Goal: Information Seeking & Learning: Learn about a topic

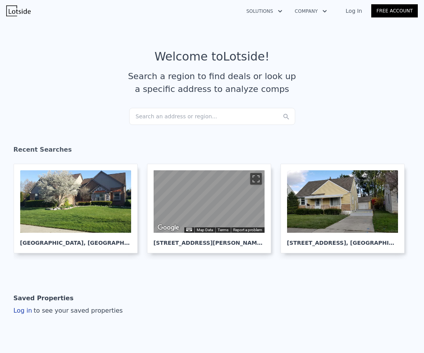
click at [157, 116] on div "Search an address or region..." at bounding box center [212, 116] width 166 height 17
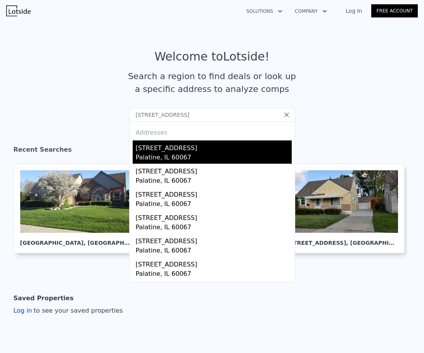
type input "1185 N Sterling Ave"
click at [214, 154] on div "Palatine, IL 60067" at bounding box center [214, 158] width 156 height 11
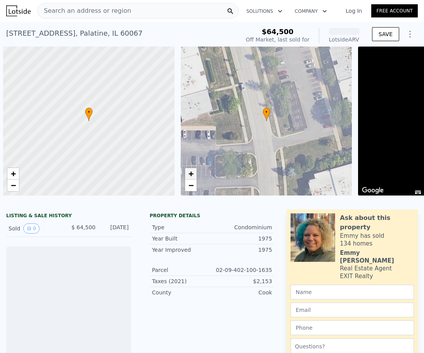
scroll to position [0, 3]
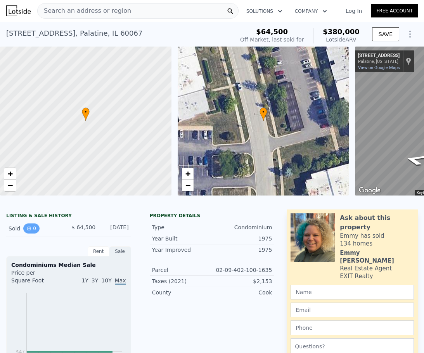
click at [33, 234] on button "0" at bounding box center [31, 228] width 16 height 10
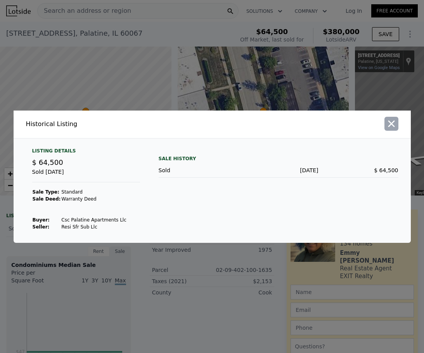
click at [388, 122] on icon "button" at bounding box center [391, 123] width 11 height 11
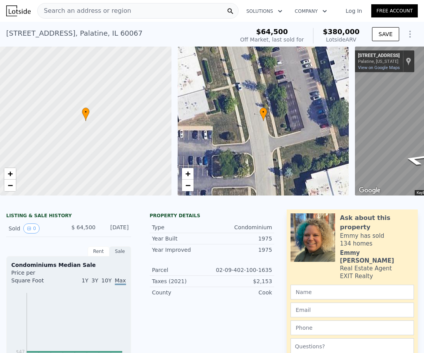
scroll to position [0, 118]
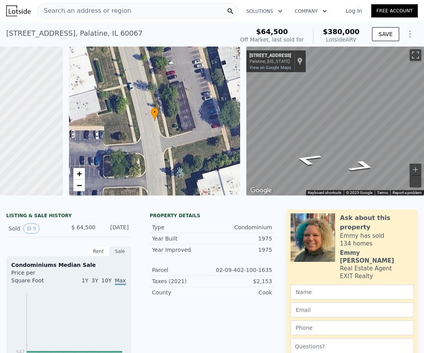
click at [134, 18] on div "Search an address or region" at bounding box center [137, 11] width 201 height 16
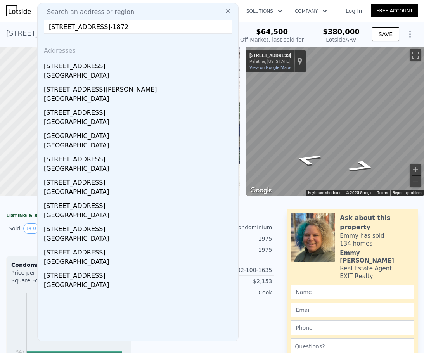
type input "15103 Oceana Ave, Allen Park, MI 48101-1872"
click at [138, 66] on div "15103 Oceana Ave" at bounding box center [139, 65] width 191 height 12
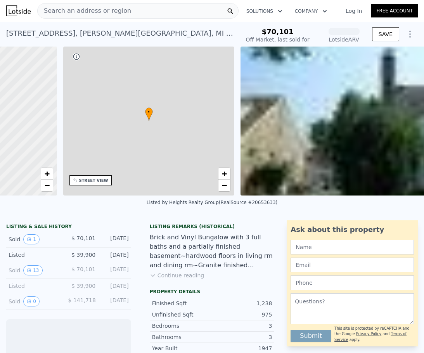
scroll to position [0, 181]
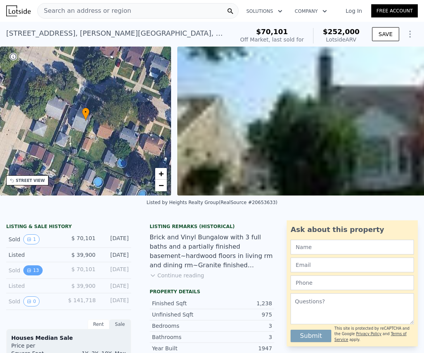
click at [31, 275] on button "13" at bounding box center [32, 270] width 19 height 10
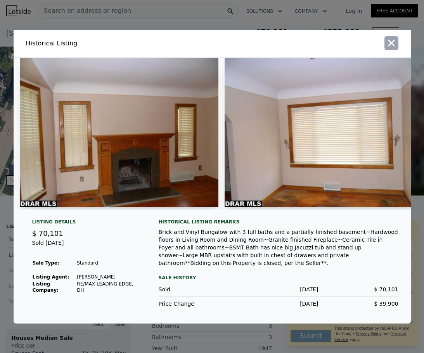
click at [387, 41] on icon "button" at bounding box center [391, 43] width 11 height 11
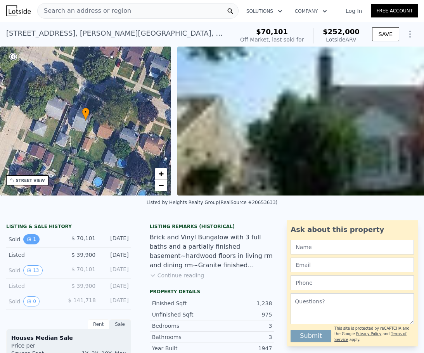
click at [32, 244] on button "1" at bounding box center [31, 239] width 16 height 10
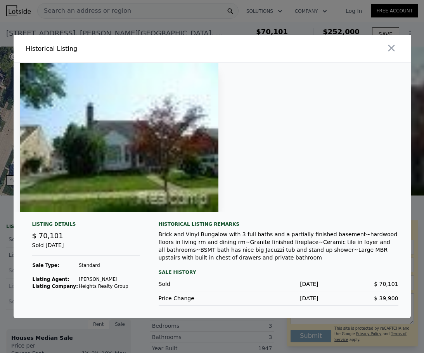
click at [391, 54] on icon "button" at bounding box center [391, 48] width 11 height 11
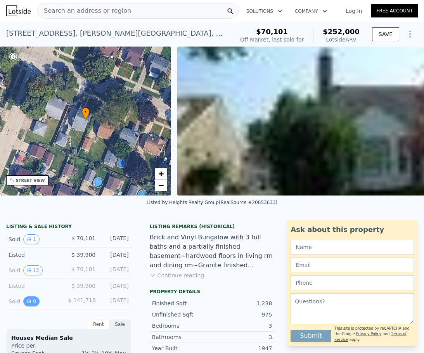
click at [29, 304] on icon "View historical data" at bounding box center [29, 301] width 5 height 5
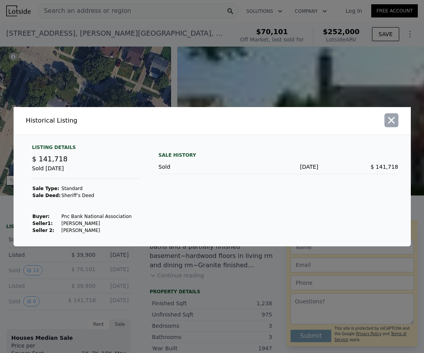
click at [391, 120] on icon "button" at bounding box center [391, 120] width 7 height 7
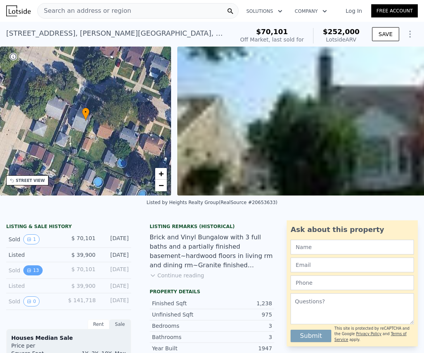
click at [33, 275] on button "13" at bounding box center [32, 270] width 19 height 10
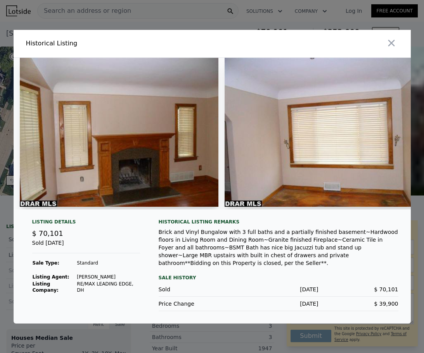
click at [84, 216] on div at bounding box center [212, 137] width 397 height 158
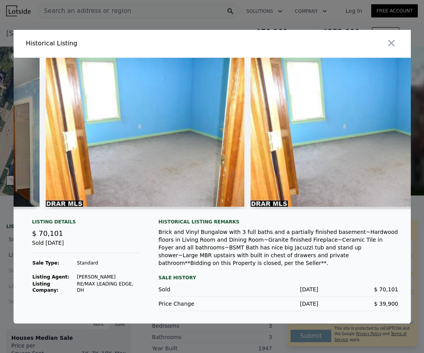
scroll to position [0, 2046]
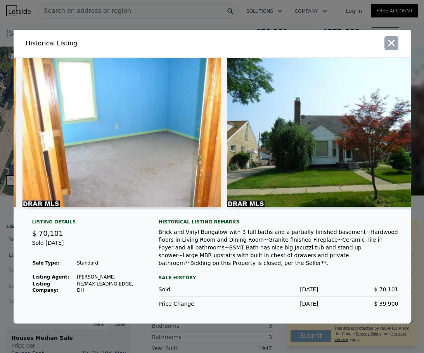
click at [389, 43] on icon "button" at bounding box center [391, 43] width 7 height 7
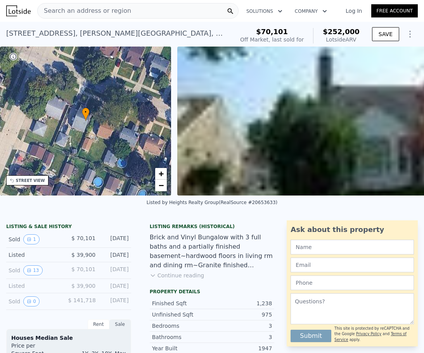
click at [59, 20] on div "Search an address or region Solutions Company Open main menu Log In Free Account" at bounding box center [212, 11] width 412 height 19
click at [63, 12] on span "Search an address or region" at bounding box center [84, 10] width 93 height 9
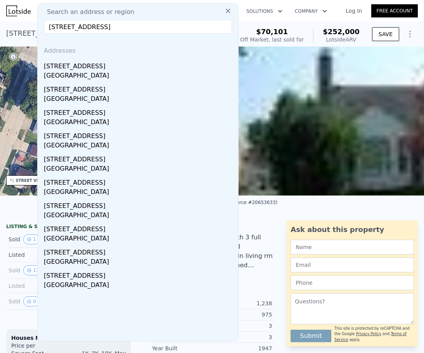
type input "3701 S Longmeadow Rd, Trenton, MI 48183-1786"
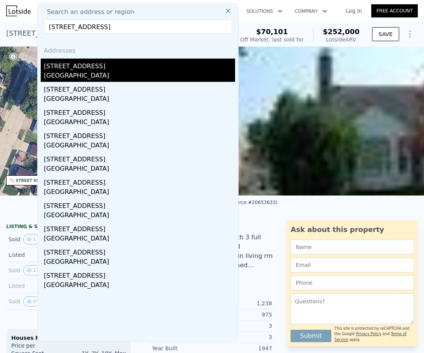
click at [73, 67] on div "[STREET_ADDRESS]" at bounding box center [139, 65] width 191 height 12
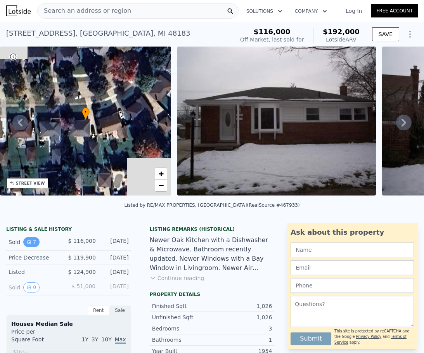
click at [31, 247] on button "7" at bounding box center [31, 242] width 16 height 10
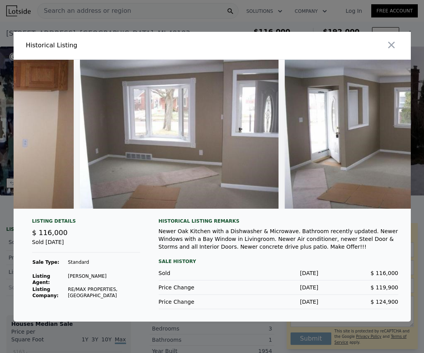
scroll to position [0, 879]
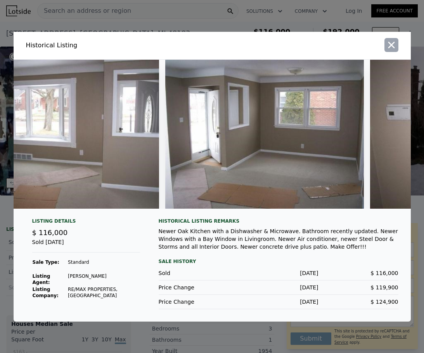
click at [391, 45] on icon "button" at bounding box center [391, 45] width 11 height 11
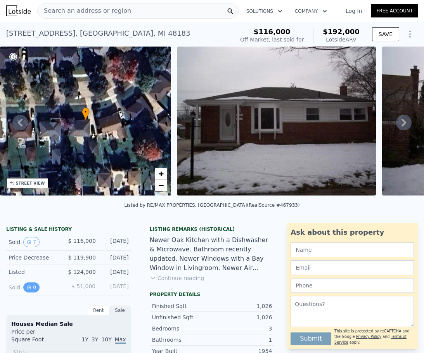
click at [33, 291] on button "0" at bounding box center [31, 287] width 16 height 10
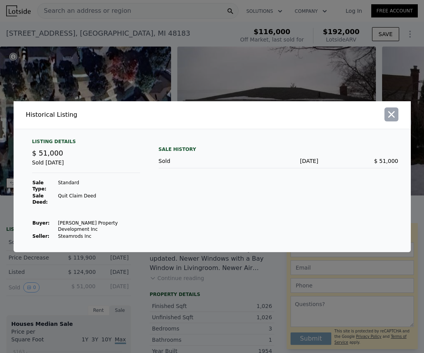
click at [387, 120] on icon "button" at bounding box center [391, 114] width 11 height 11
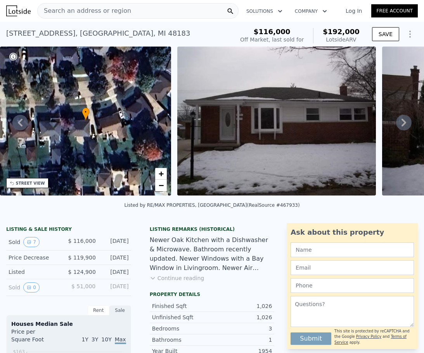
click at [139, 13] on div "Search an address or region" at bounding box center [137, 11] width 201 height 16
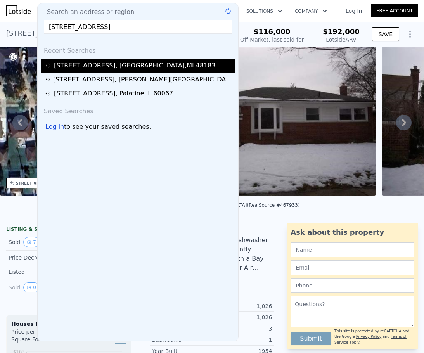
type input "2965 Syckelmoore St, Trenton, MI 48183-3551"
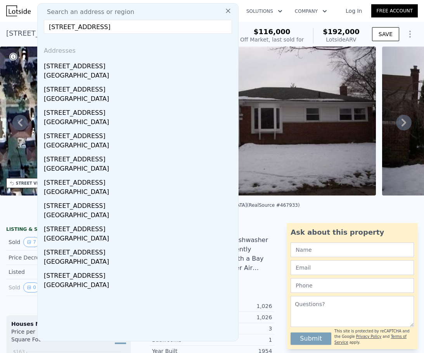
drag, startPoint x: 125, startPoint y: 64, endPoint x: 129, endPoint y: 55, distance: 9.5
click at [125, 64] on div "[STREET_ADDRESS]" at bounding box center [139, 65] width 191 height 12
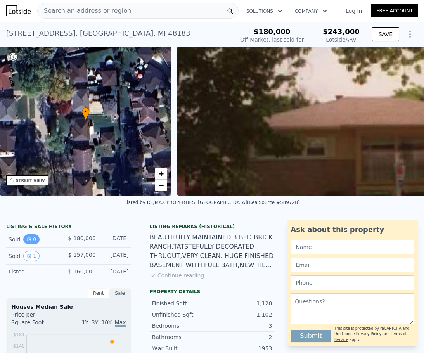
click at [33, 244] on button "0" at bounding box center [31, 239] width 16 height 10
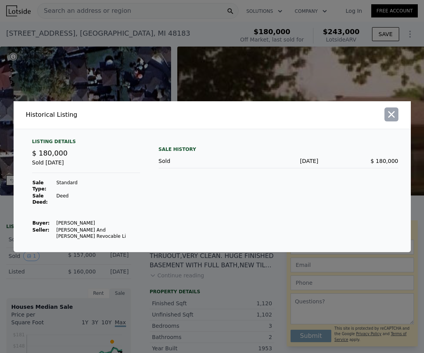
click at [384, 121] on button "button" at bounding box center [391, 114] width 14 height 14
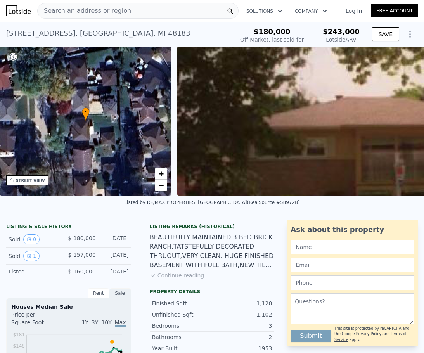
click at [38, 259] on div "Sold 1" at bounding box center [36, 256] width 54 height 10
click at [33, 260] on button "1" at bounding box center [31, 256] width 16 height 10
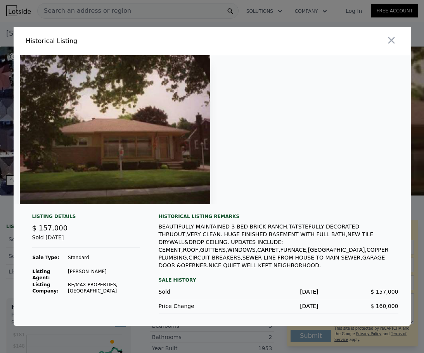
click at [397, 47] on button "button" at bounding box center [391, 40] width 14 height 14
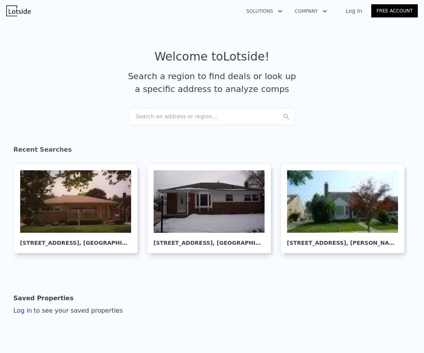
click at [157, 118] on div "Search an address or region..." at bounding box center [212, 116] width 166 height 17
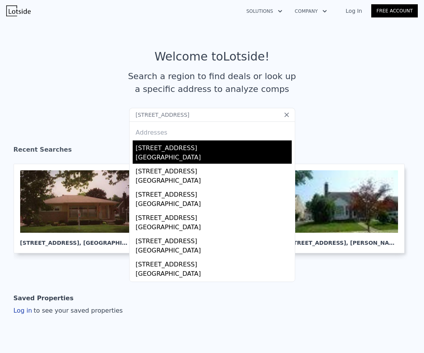
type input "[STREET_ADDRESS]"
click at [219, 147] on div "[STREET_ADDRESS]" at bounding box center [214, 146] width 156 height 12
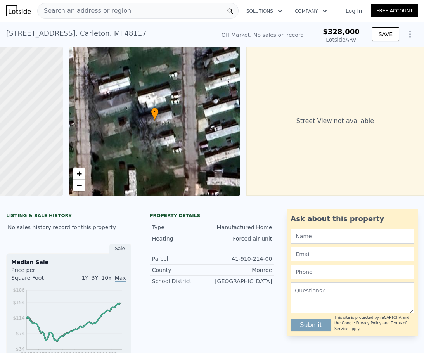
scroll to position [0, 118]
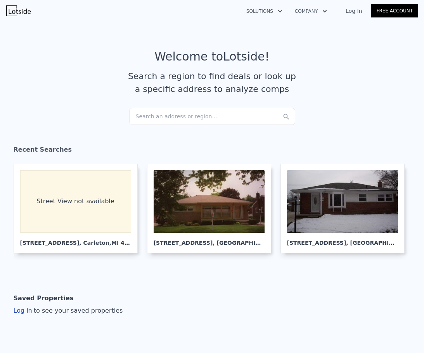
click at [198, 119] on div "Search an address or region..." at bounding box center [212, 116] width 166 height 17
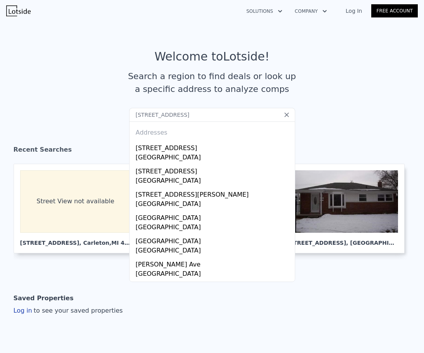
type input "[STREET_ADDRESS]"
click at [215, 145] on div "[STREET_ADDRESS]" at bounding box center [214, 146] width 156 height 12
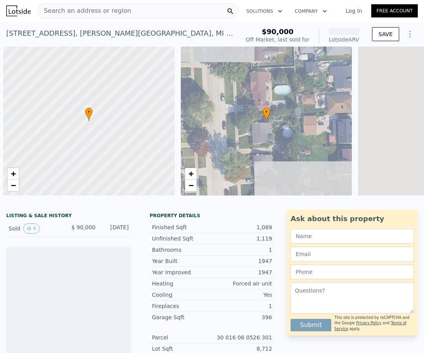
scroll to position [0, 3]
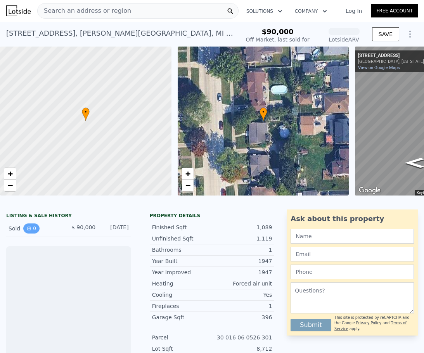
click at [31, 234] on button "0" at bounding box center [31, 228] width 16 height 10
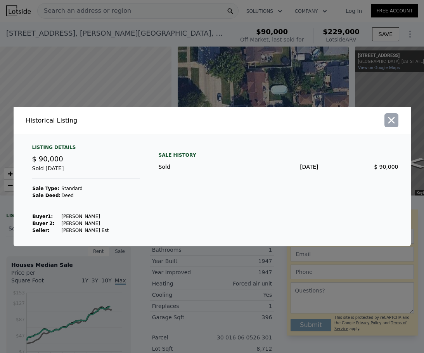
click at [389, 119] on icon "button" at bounding box center [391, 120] width 11 height 11
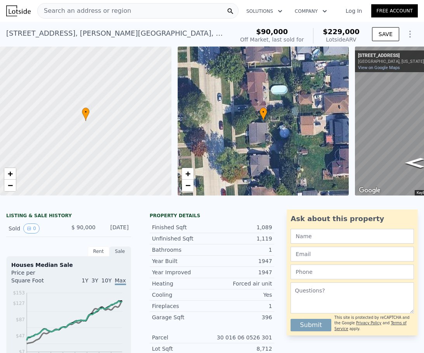
scroll to position [0, 118]
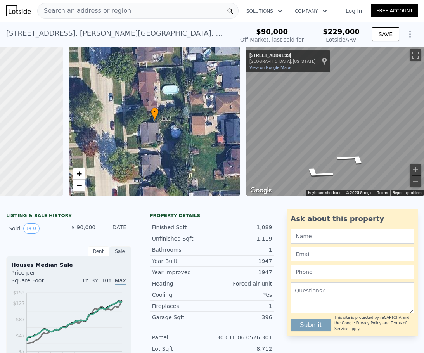
click at [230, 128] on div "• + − • + − ← Move left → Move right ↑ Move up ↓ Move down + Zoom in - Zoom out…" at bounding box center [212, 121] width 424 height 149
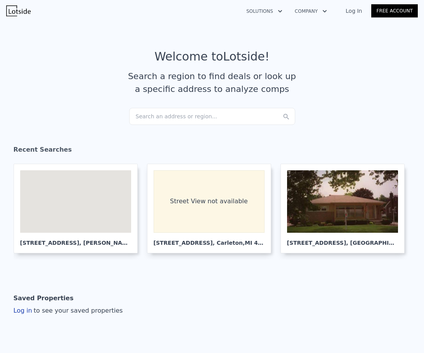
click at [152, 120] on div "Search an address or region..." at bounding box center [212, 116] width 166 height 17
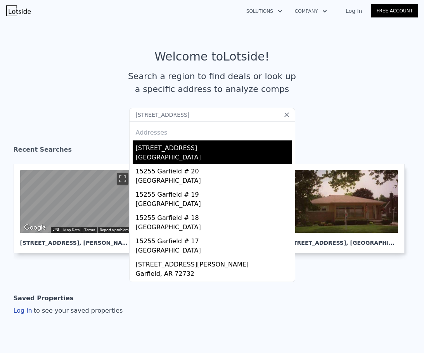
type input "[STREET_ADDRESS]"
click at [164, 152] on div "[STREET_ADDRESS]" at bounding box center [214, 146] width 156 height 12
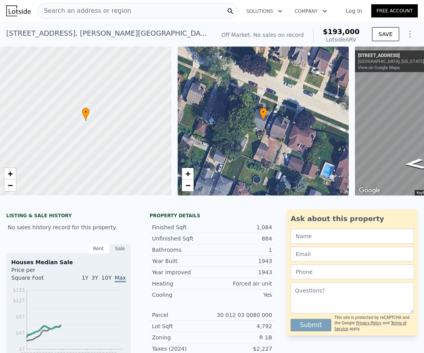
scroll to position [0, 118]
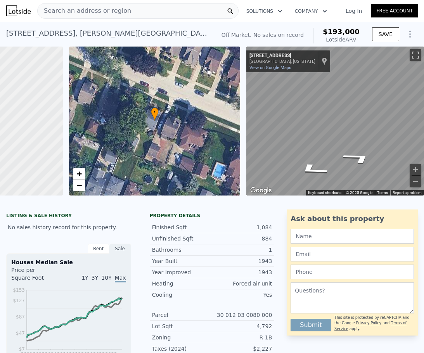
click at [132, 113] on div "• + −" at bounding box center [154, 121] width 171 height 149
click at [175, 7] on div "Search an address or region" at bounding box center [137, 11] width 201 height 16
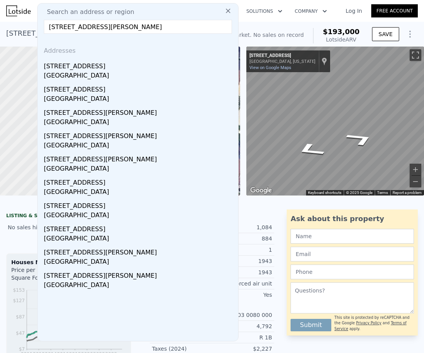
click at [73, 26] on input "15207 Garfield Ave allen pa" at bounding box center [138, 27] width 188 height 14
paste input "5229 Garfield Ave"
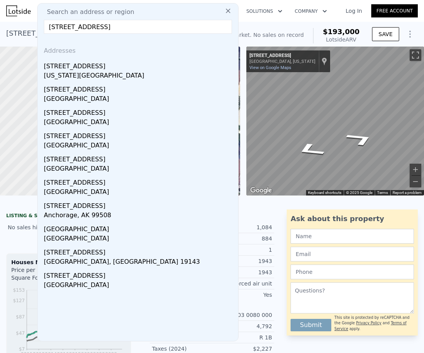
click at [49, 26] on input "5229 Garfield Ave" at bounding box center [138, 27] width 188 height 14
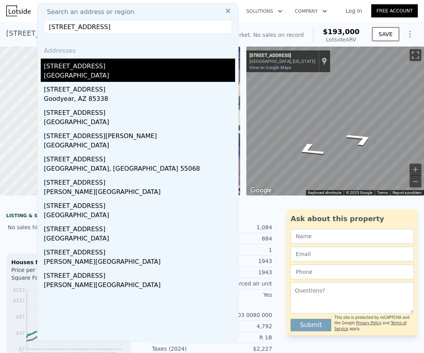
type input "15229 Garfield Ave"
click at [106, 66] on div "15229 Garfield Ave" at bounding box center [139, 65] width 191 height 12
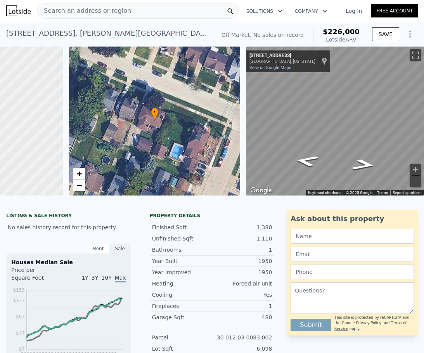
click at [132, 13] on div "Search an address or region" at bounding box center [137, 11] width 201 height 16
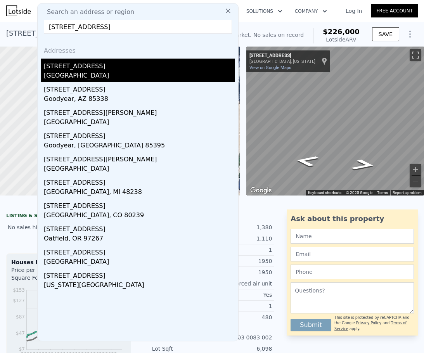
click at [114, 73] on div "[GEOGRAPHIC_DATA]" at bounding box center [139, 76] width 191 height 11
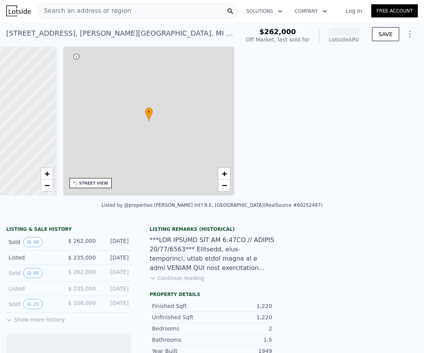
scroll to position [0, 181]
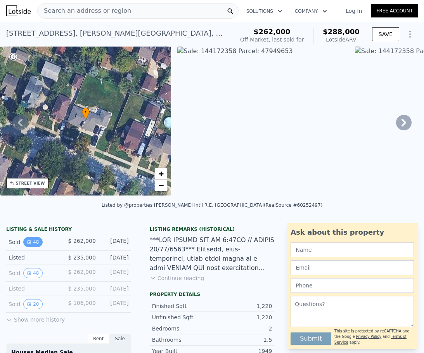
click at [36, 246] on button "48" at bounding box center [32, 242] width 19 height 10
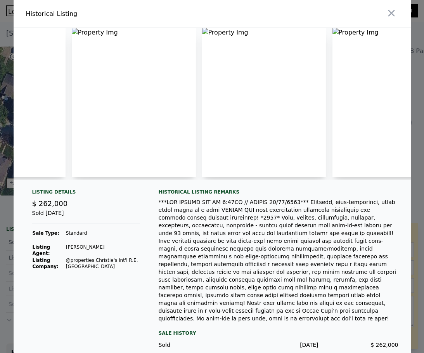
scroll to position [0, 4967]
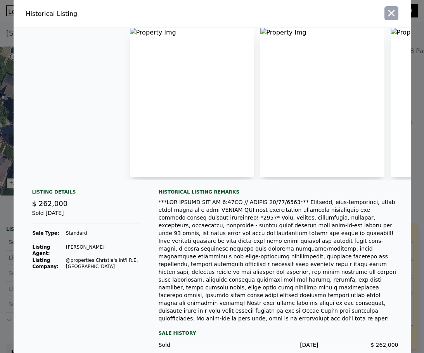
click at [389, 16] on icon "button" at bounding box center [391, 13] width 11 height 11
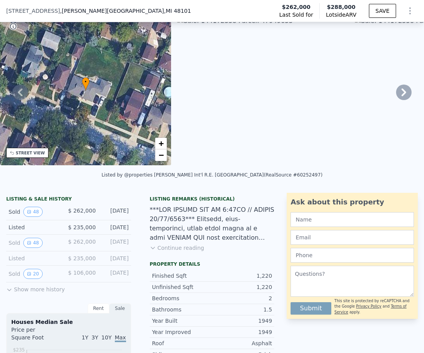
scroll to position [75, 0]
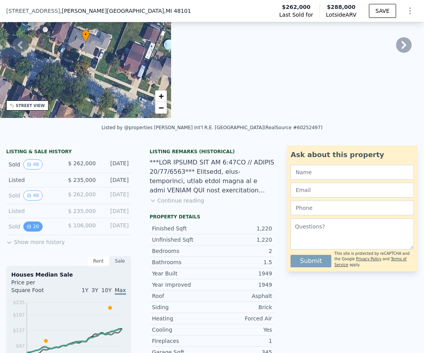
click at [37, 230] on button "20" at bounding box center [32, 227] width 19 height 10
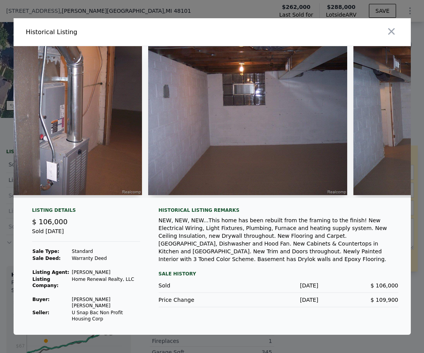
scroll to position [0, 3330]
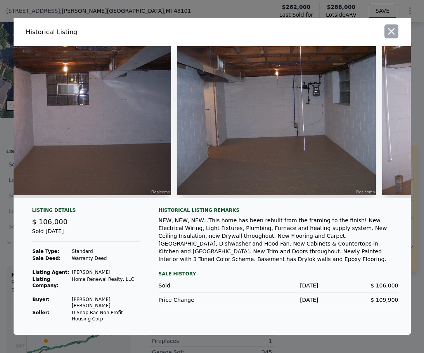
click at [392, 33] on icon "button" at bounding box center [391, 31] width 7 height 7
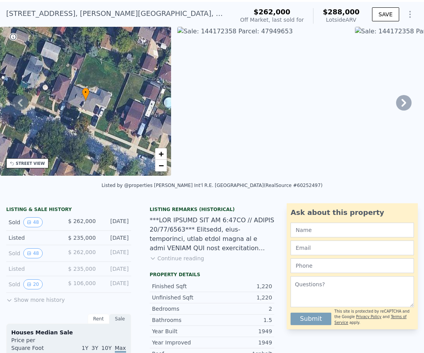
scroll to position [0, 0]
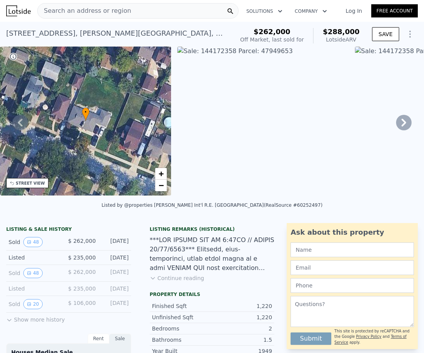
click at [95, 0] on nav "Search an address or region Solutions Company Open main menu Log In Free Account" at bounding box center [212, 11] width 424 height 22
click at [95, 3] on div "Search an address or region" at bounding box center [84, 10] width 93 height 15
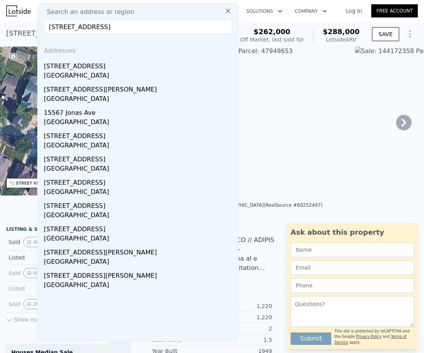
click at [45, 28] on input "4555 Jonas Ave" at bounding box center [138, 27] width 188 height 14
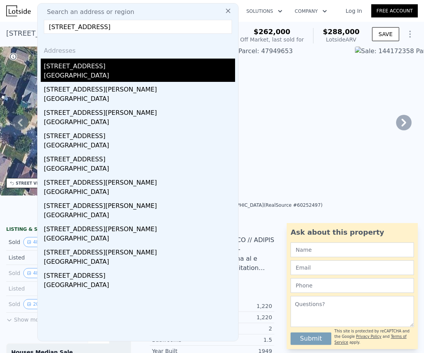
type input "14555 Jonas Ave"
click at [94, 70] on div "14555 Jonas Ave" at bounding box center [139, 65] width 191 height 12
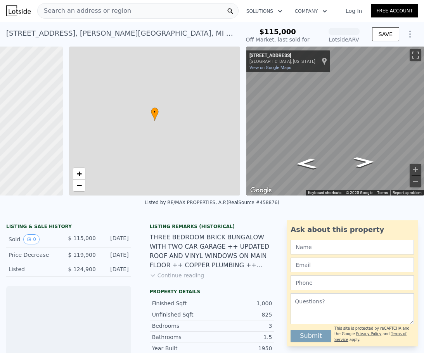
scroll to position [0, 118]
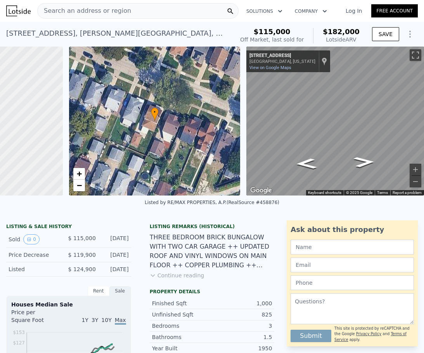
click at [142, 14] on div "Search an address or region" at bounding box center [137, 11] width 201 height 16
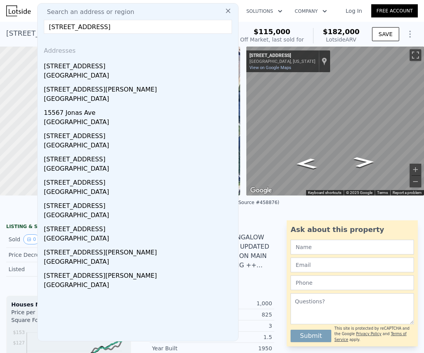
click at [50, 27] on input "4555 Jonas Ave" at bounding box center [138, 27] width 188 height 14
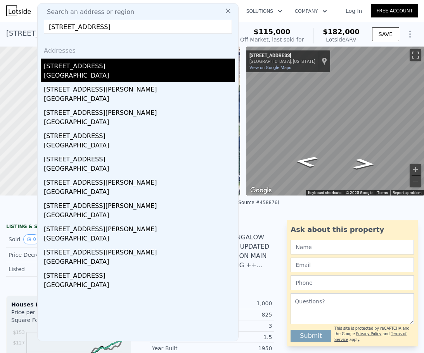
type input "14555 Jonas Ave"
click at [87, 64] on div "14555 Jonas Ave" at bounding box center [139, 65] width 191 height 12
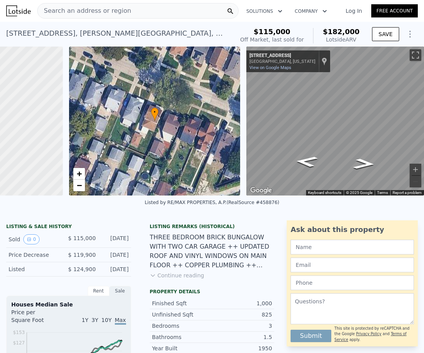
click at [180, 279] on button "Continue reading" at bounding box center [177, 276] width 55 height 8
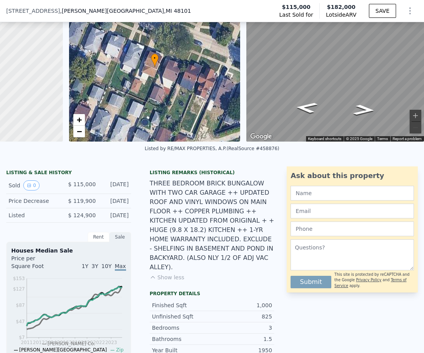
scroll to position [114, 0]
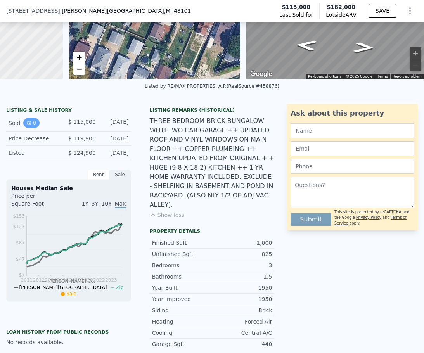
click at [31, 125] on icon "View historical data" at bounding box center [29, 123] width 5 height 5
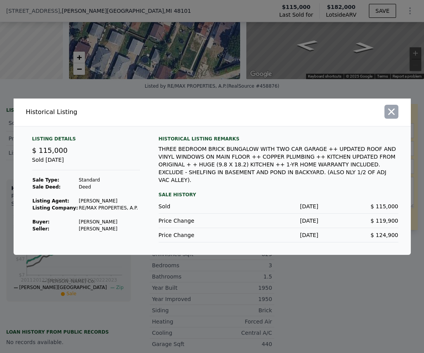
click at [390, 117] on icon "button" at bounding box center [391, 111] width 11 height 11
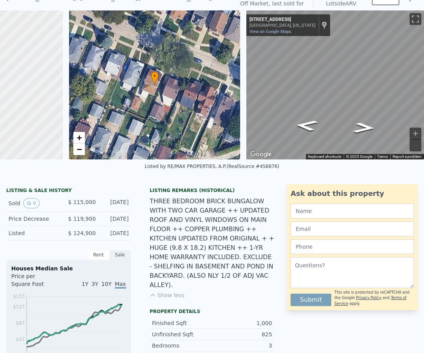
scroll to position [0, 0]
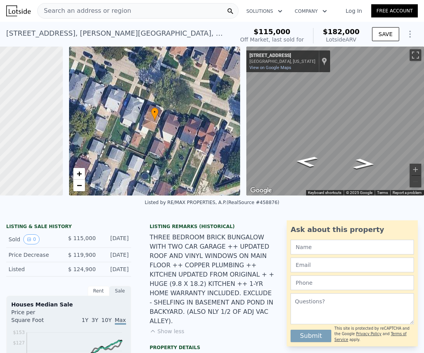
click at [87, 12] on span "Search an address or region" at bounding box center [84, 10] width 93 height 9
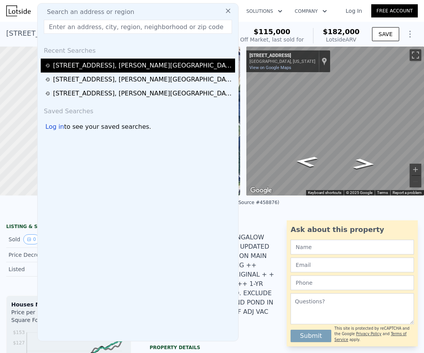
click at [87, 61] on div "14555 Jonas Ave , Allen Park , MI 48101" at bounding box center [143, 65] width 180 height 9
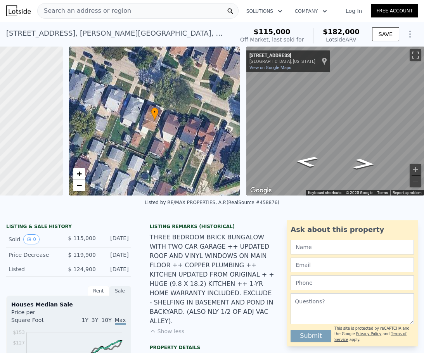
click at [88, 10] on span "Search an address or region" at bounding box center [84, 10] width 93 height 9
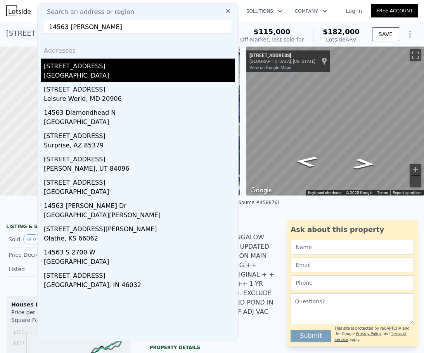
type input "14563 jonas a"
click at [101, 61] on div "14563 Jonas Ave" at bounding box center [139, 65] width 191 height 12
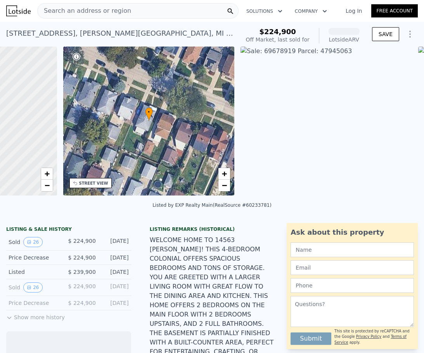
scroll to position [0, 181]
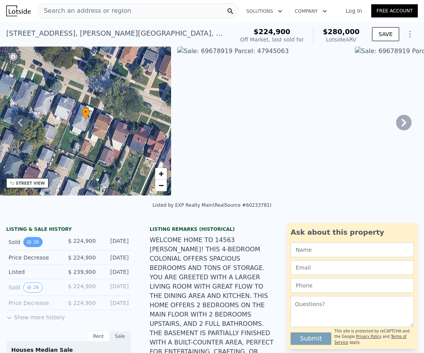
click at [38, 247] on button "26" at bounding box center [32, 242] width 19 height 10
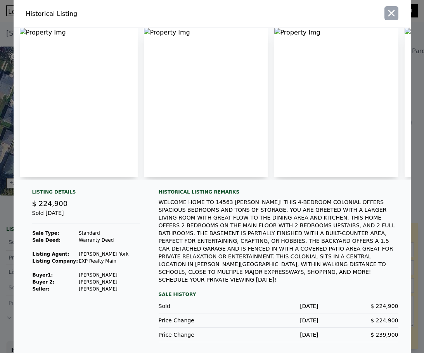
click at [390, 19] on icon "button" at bounding box center [391, 13] width 11 height 11
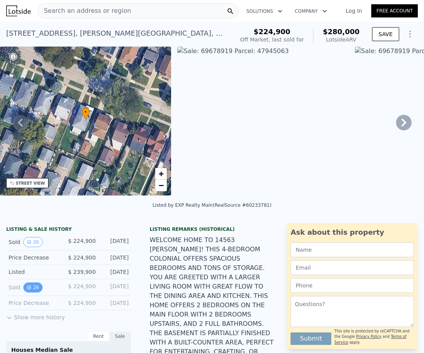
click at [39, 292] on button "26" at bounding box center [32, 287] width 19 height 10
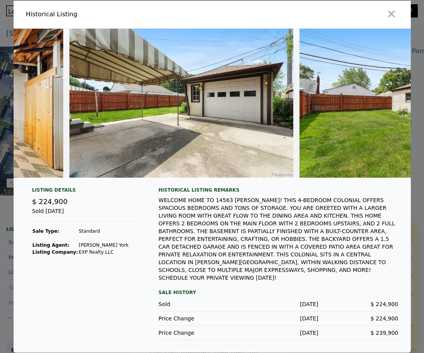
scroll to position [0, 5591]
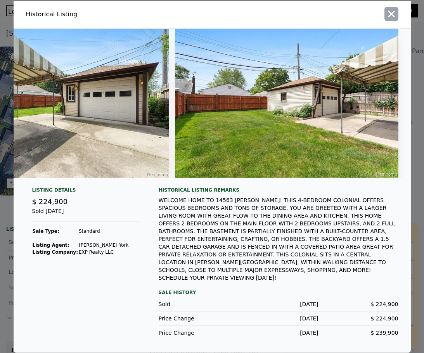
click at [389, 17] on icon "button" at bounding box center [391, 13] width 7 height 7
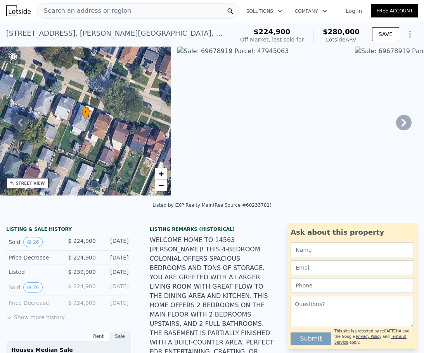
click at [40, 321] on button "Show more history" at bounding box center [35, 315] width 59 height 11
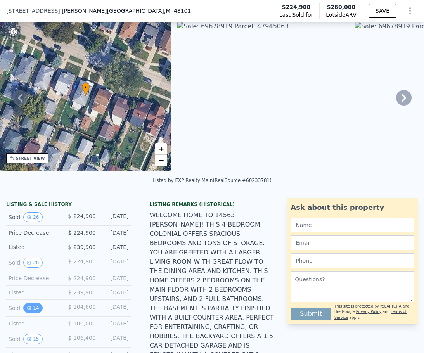
scroll to position [36, 0]
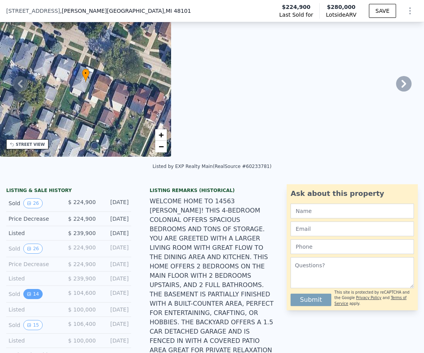
click at [29, 296] on icon "View historical data" at bounding box center [29, 293] width 3 height 3
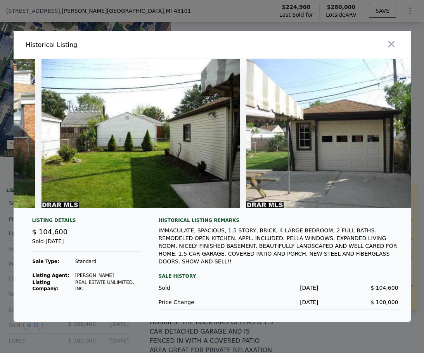
scroll to position [0, 2259]
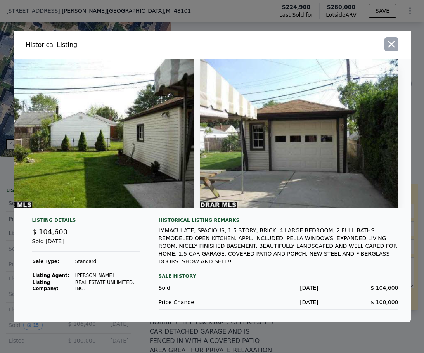
click at [389, 51] on button "button" at bounding box center [391, 44] width 14 height 14
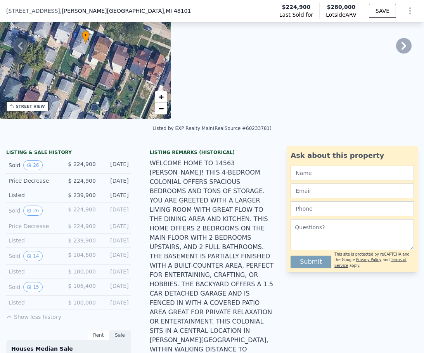
scroll to position [114, 0]
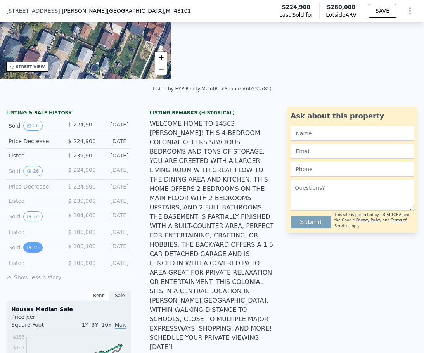
click at [37, 253] on button "15" at bounding box center [32, 247] width 19 height 10
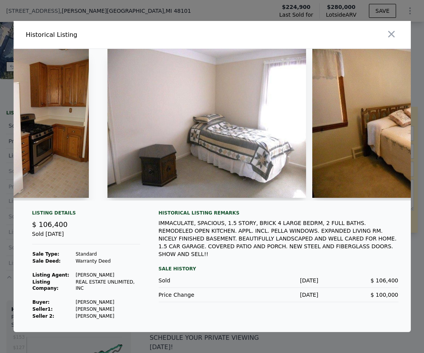
scroll to position [0, 935]
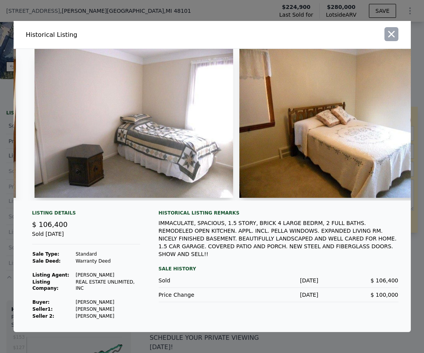
click at [394, 36] on icon "button" at bounding box center [391, 34] width 11 height 11
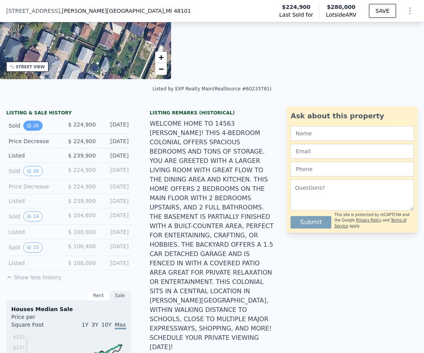
click at [36, 131] on button "26" at bounding box center [32, 126] width 19 height 10
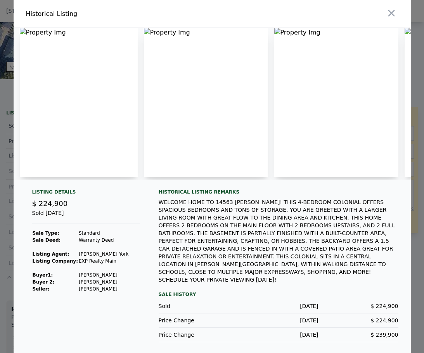
drag, startPoint x: 393, startPoint y: 23, endPoint x: 389, endPoint y: 21, distance: 4.9
click at [393, 19] on icon "button" at bounding box center [391, 13] width 11 height 11
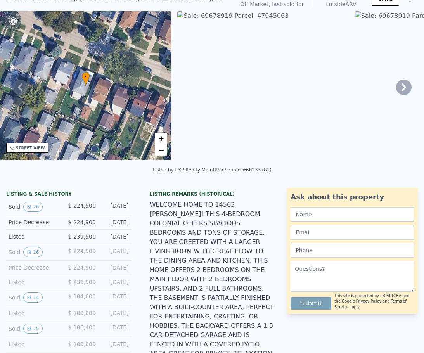
scroll to position [0, 0]
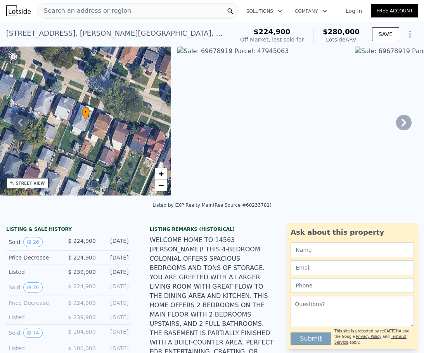
click at [138, 12] on div "Search an address or region" at bounding box center [137, 11] width 201 height 16
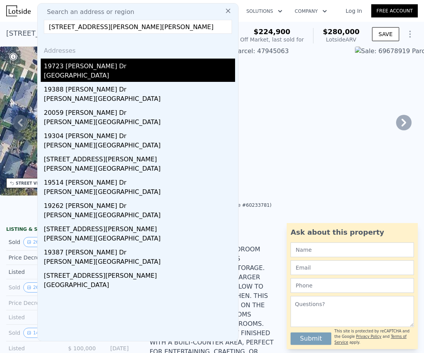
type input "19723 Granger Dr, Romulus, MI 48174-2774"
click at [150, 71] on div "Wayne County, MI 48174" at bounding box center [139, 76] width 191 height 11
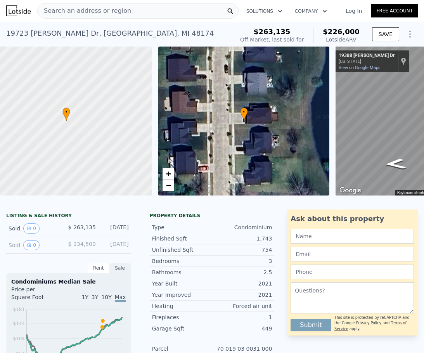
scroll to position [0, 3]
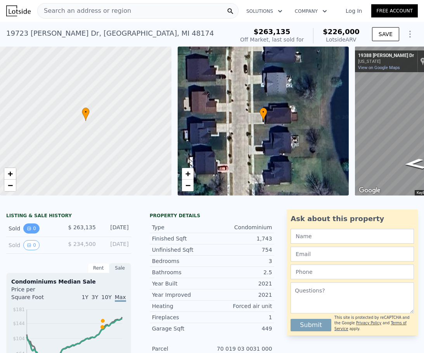
click at [32, 234] on button "0" at bounding box center [31, 228] width 16 height 10
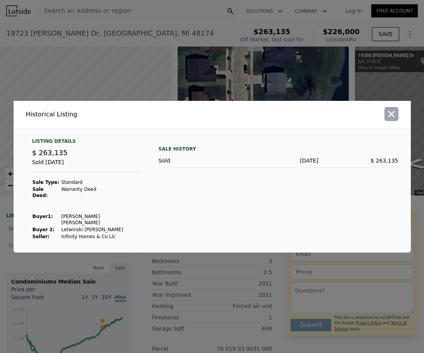
click at [387, 119] on icon "button" at bounding box center [391, 114] width 11 height 11
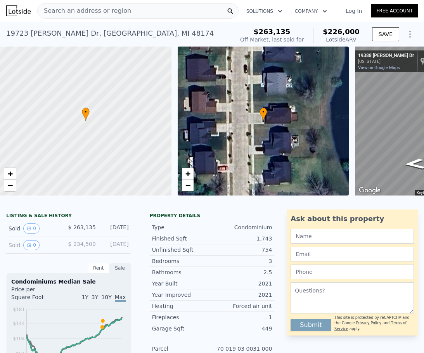
click at [40, 249] on div "Sold 0" at bounding box center [36, 245] width 54 height 10
click at [38, 249] on button "0" at bounding box center [31, 245] width 16 height 10
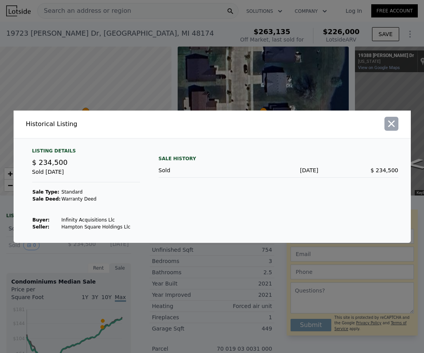
click at [390, 118] on button "button" at bounding box center [391, 124] width 14 height 14
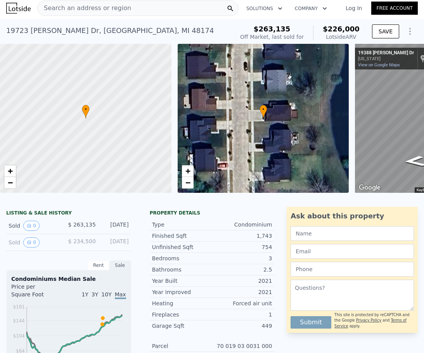
scroll to position [0, 0]
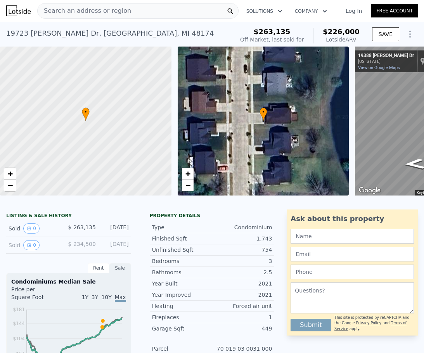
click at [133, 6] on div "Search an address or region" at bounding box center [137, 11] width 201 height 16
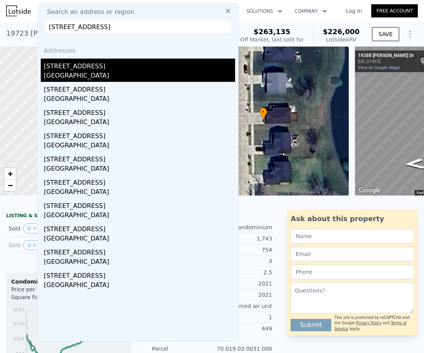
type input "18691 Hilltop Blvd, Riverview, MI 48193-8081"
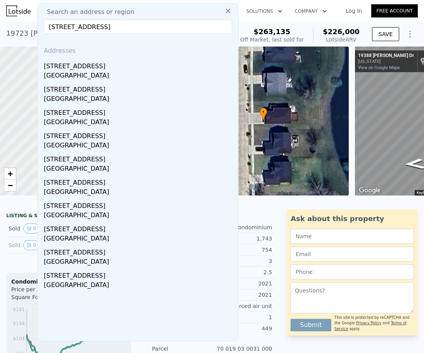
drag, startPoint x: 129, startPoint y: 64, endPoint x: 117, endPoint y: 72, distance: 14.0
click at [129, 64] on div "18691 Hilltop Blvd" at bounding box center [139, 65] width 191 height 12
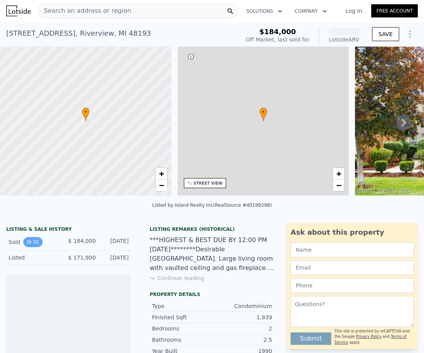
click at [37, 247] on button "32" at bounding box center [32, 242] width 19 height 10
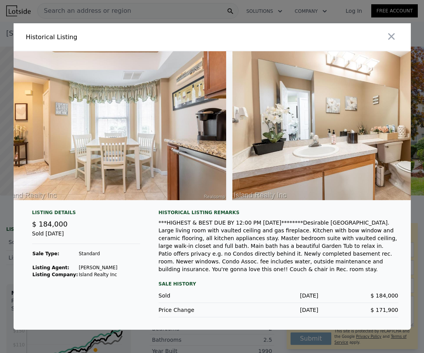
scroll to position [0, 2242]
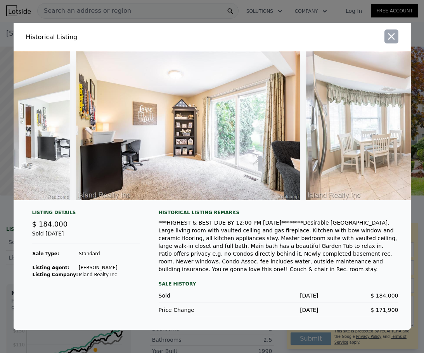
click at [389, 41] on icon "button" at bounding box center [391, 36] width 11 height 11
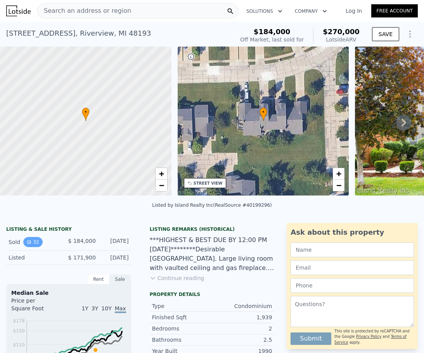
click at [28, 244] on icon "View historical data" at bounding box center [29, 242] width 5 height 5
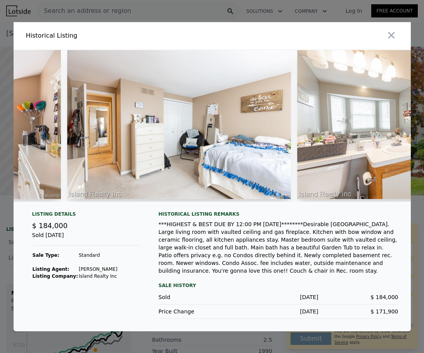
scroll to position [0, 4927]
